Goal: Task Accomplishment & Management: Use online tool/utility

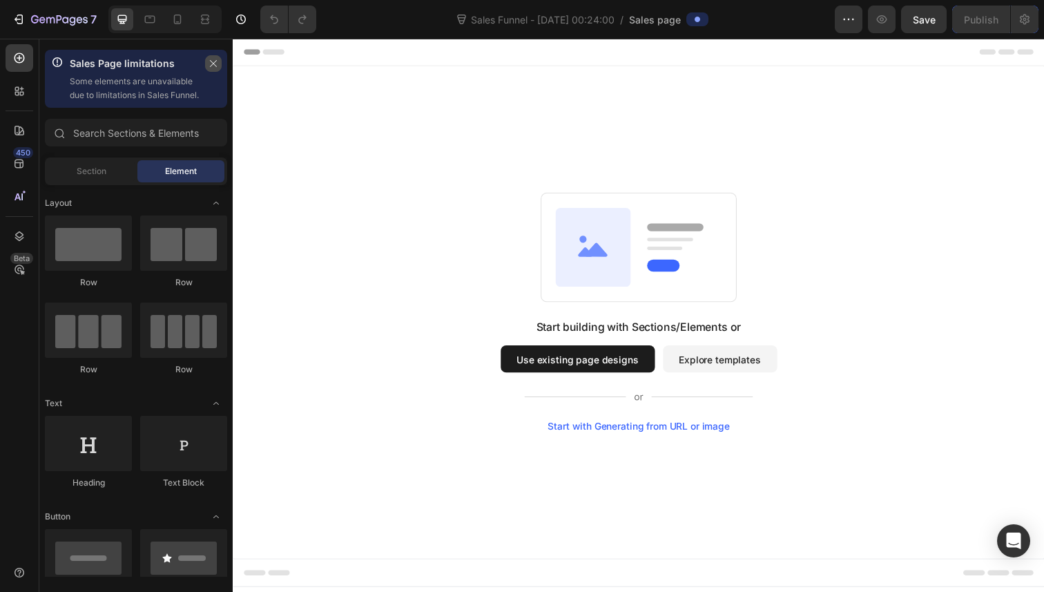
click at [217, 66] on icon "button" at bounding box center [213, 64] width 10 height 10
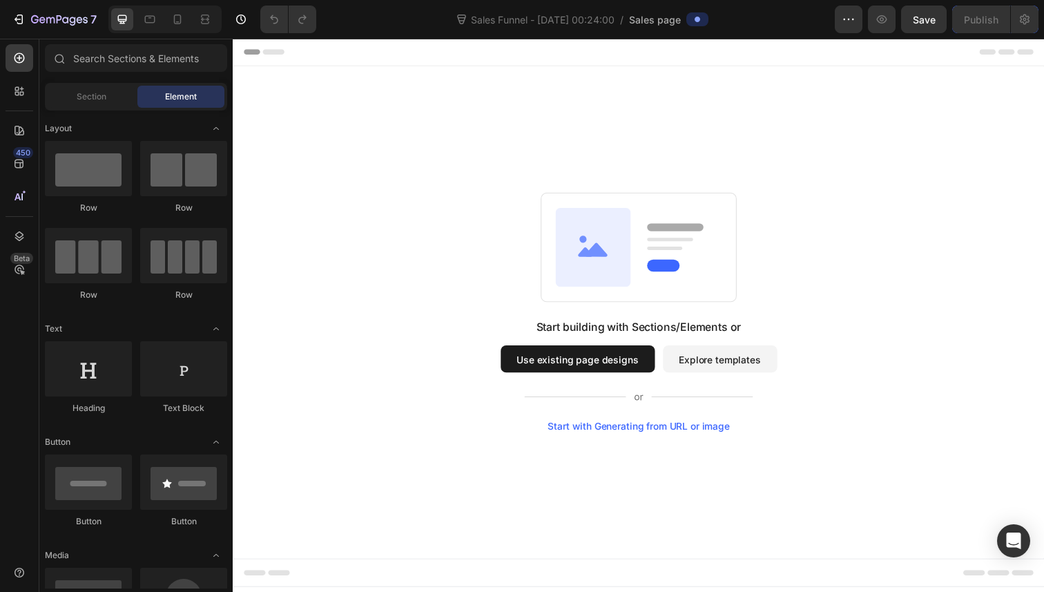
click at [602, 376] on button "Use existing page designs" at bounding box center [584, 366] width 157 height 28
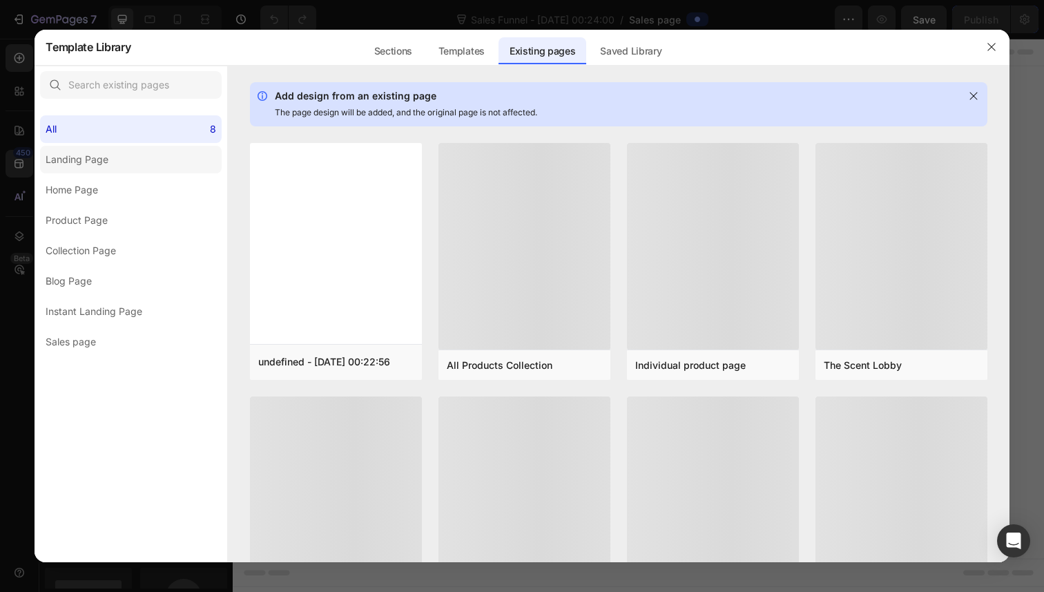
click at [153, 160] on label "Landing Page" at bounding box center [131, 160] width 182 height 28
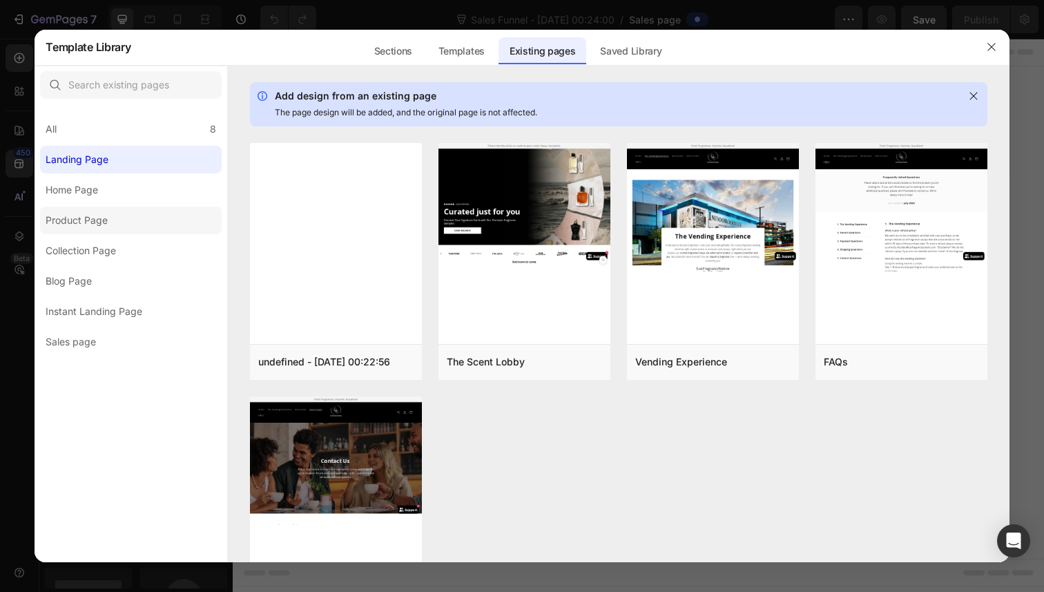
click at [128, 233] on div "All 8 Landing Page Home Page Product Page Collection Page Blog Page Instant Lan…" at bounding box center [131, 229] width 193 height 251
click at [154, 225] on label "Product Page" at bounding box center [131, 220] width 182 height 28
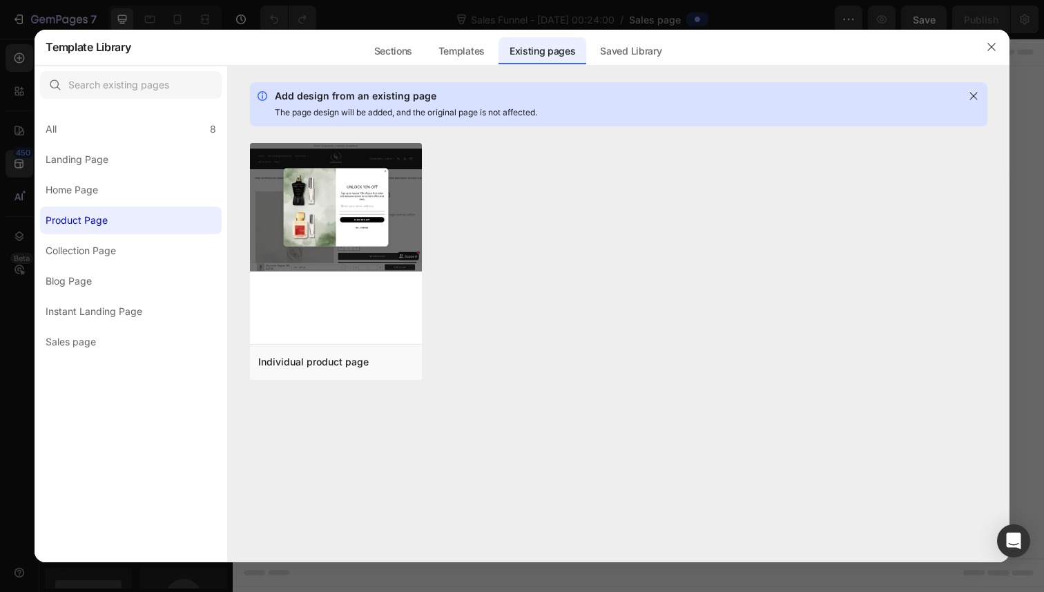
click at [170, 266] on div "All 8 Landing Page Home Page Product Page Collection Page Blog Page Instant Lan…" at bounding box center [131, 229] width 193 height 251
click at [170, 260] on label "Collection Page" at bounding box center [131, 251] width 182 height 28
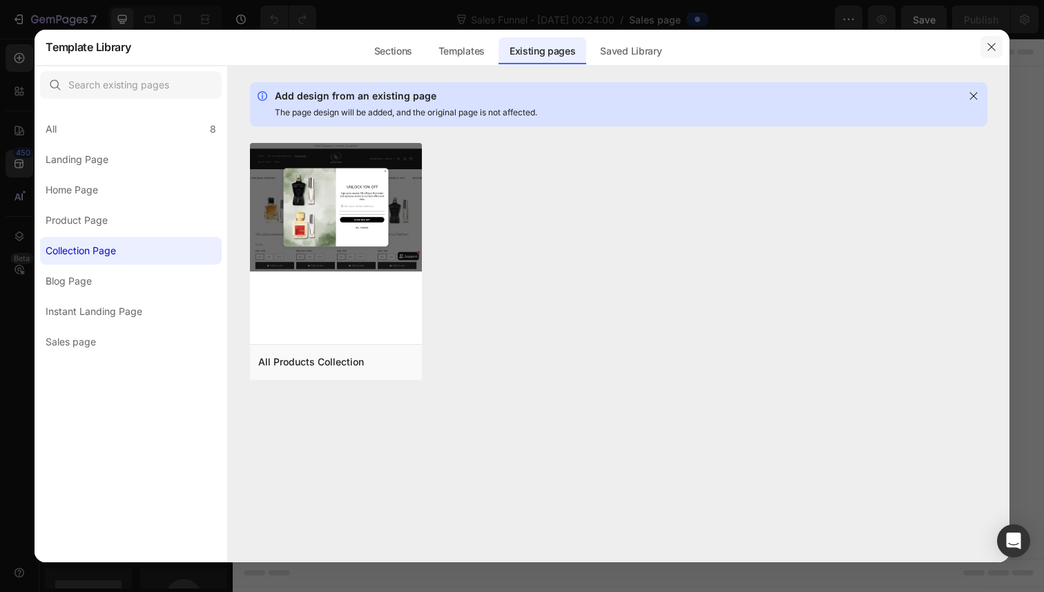
click at [989, 52] on icon "button" at bounding box center [991, 46] width 11 height 11
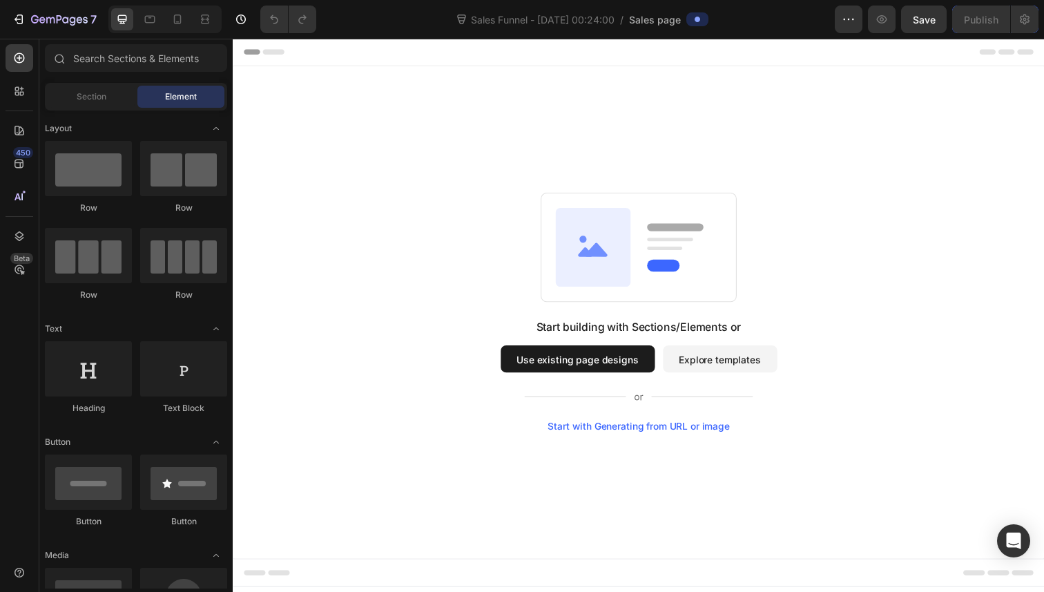
click at [608, 362] on button "Use existing page designs" at bounding box center [584, 366] width 157 height 28
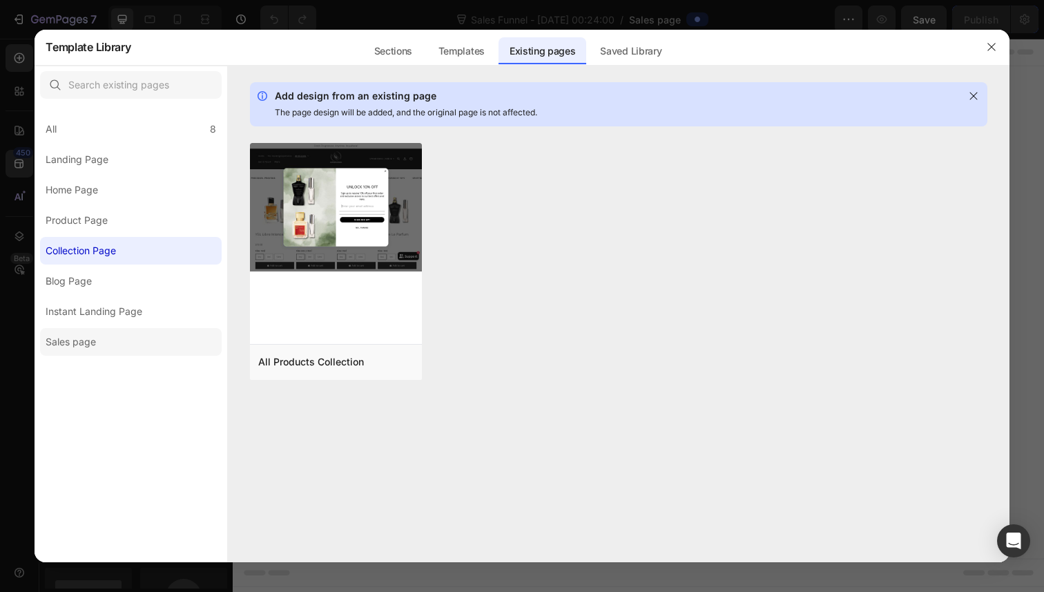
click at [110, 349] on label "Sales page" at bounding box center [131, 342] width 182 height 28
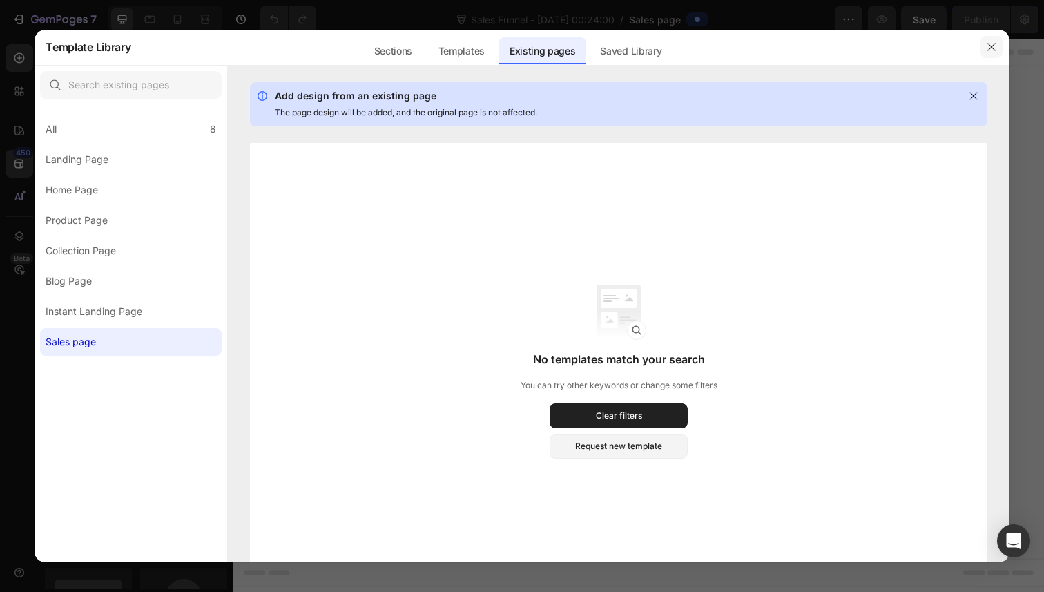
click at [993, 55] on button "button" at bounding box center [991, 47] width 22 height 22
